Goal: Find specific page/section: Find specific page/section

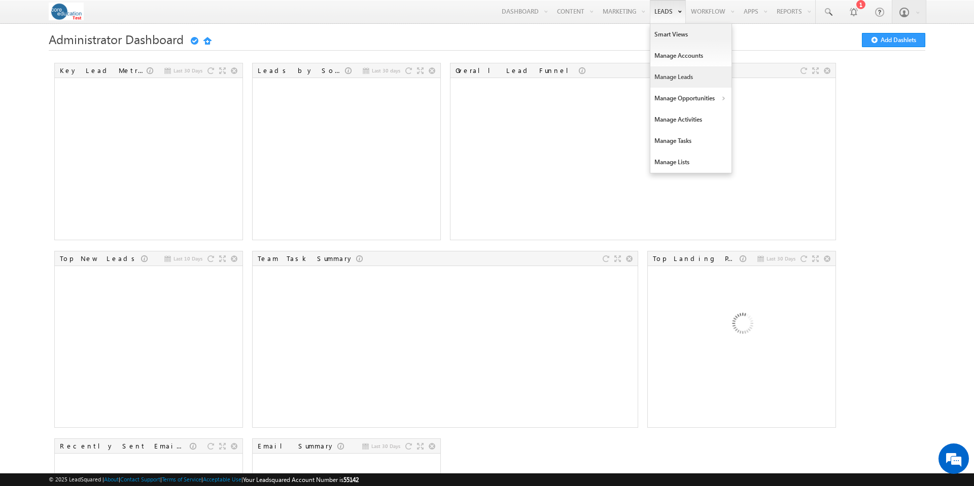
click at [663, 73] on link "Manage Leads" at bounding box center [690, 76] width 81 height 21
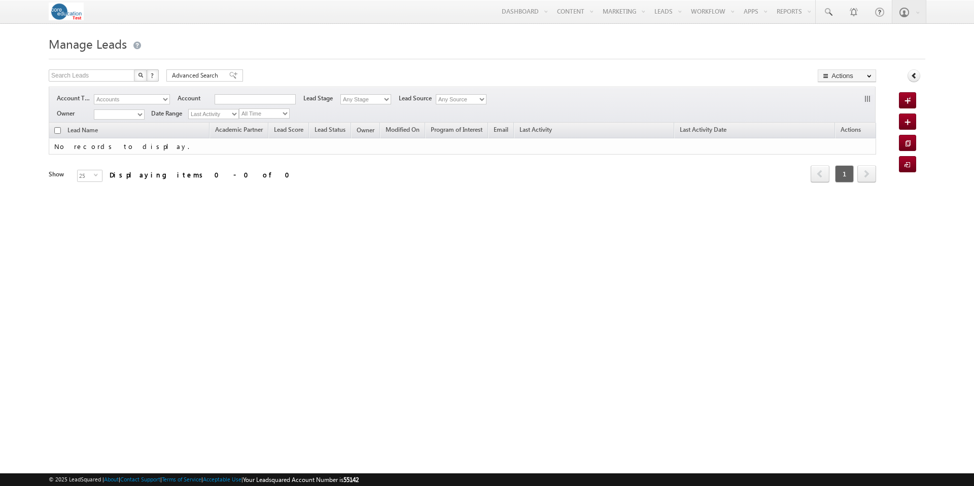
type input "sara"
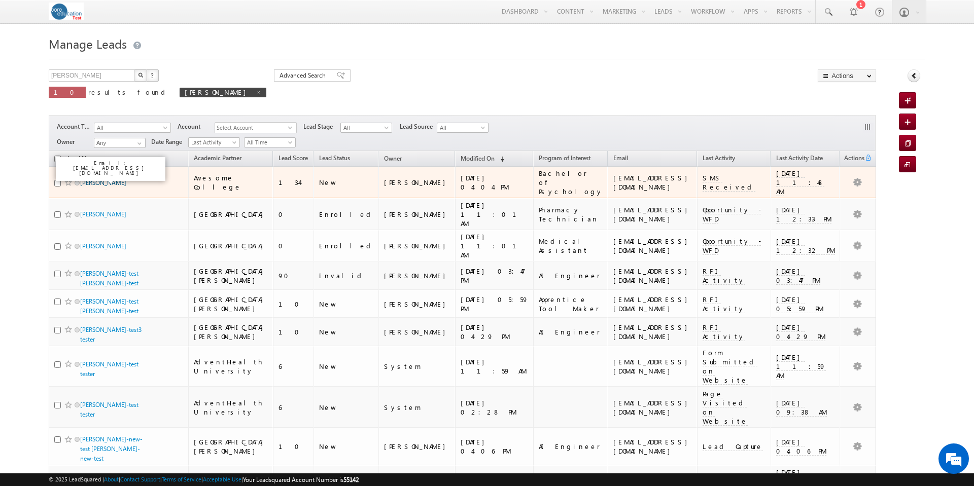
click at [109, 181] on link "[PERSON_NAME]" at bounding box center [103, 183] width 46 height 8
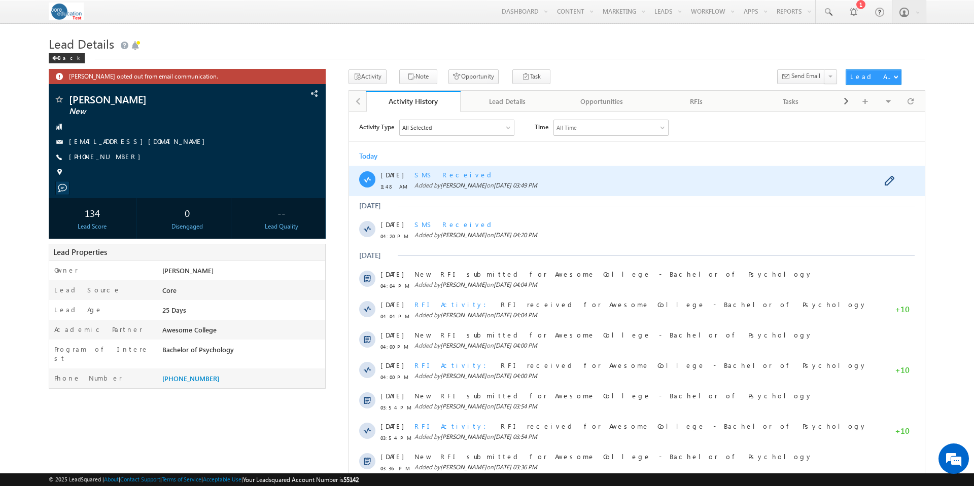
click at [441, 173] on span "SMS Received" at bounding box center [454, 174] width 81 height 9
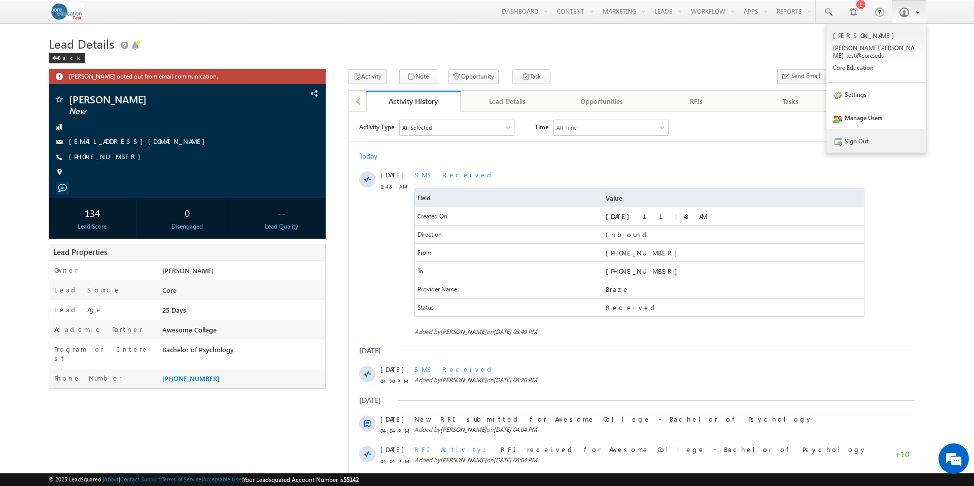
click at [861, 135] on link "Sign Out" at bounding box center [875, 140] width 99 height 23
